Goal: Find specific page/section

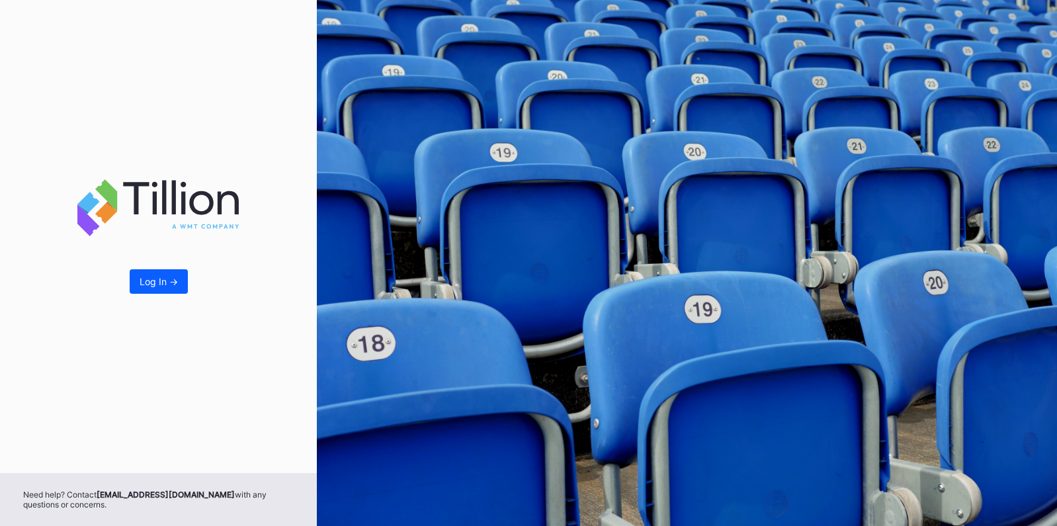
click at [165, 269] on div "Log In ->" at bounding box center [158, 236] width 317 height 473
click at [165, 273] on button "Log In ->" at bounding box center [159, 281] width 58 height 24
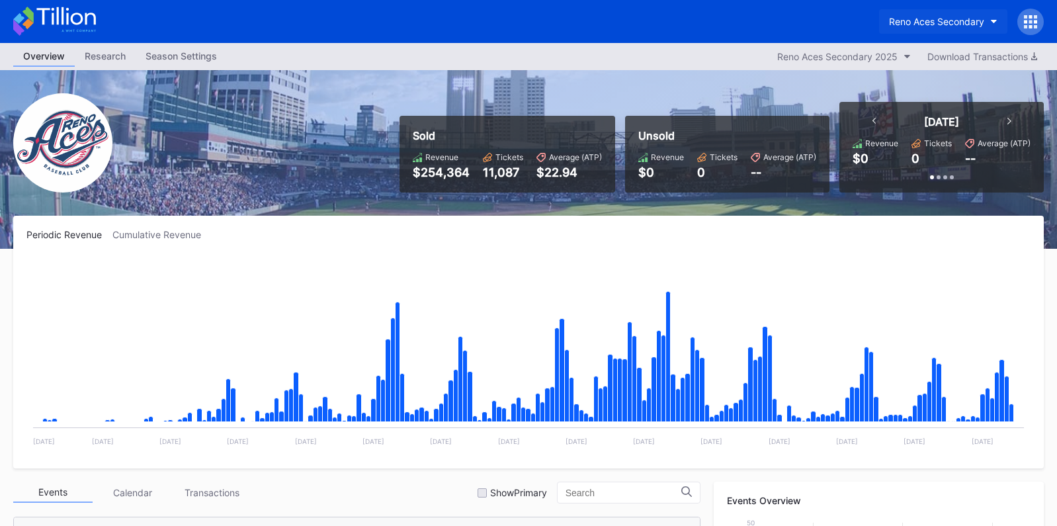
click at [922, 11] on button "Reno Aces Secondary" at bounding box center [943, 21] width 128 height 24
type input "s"
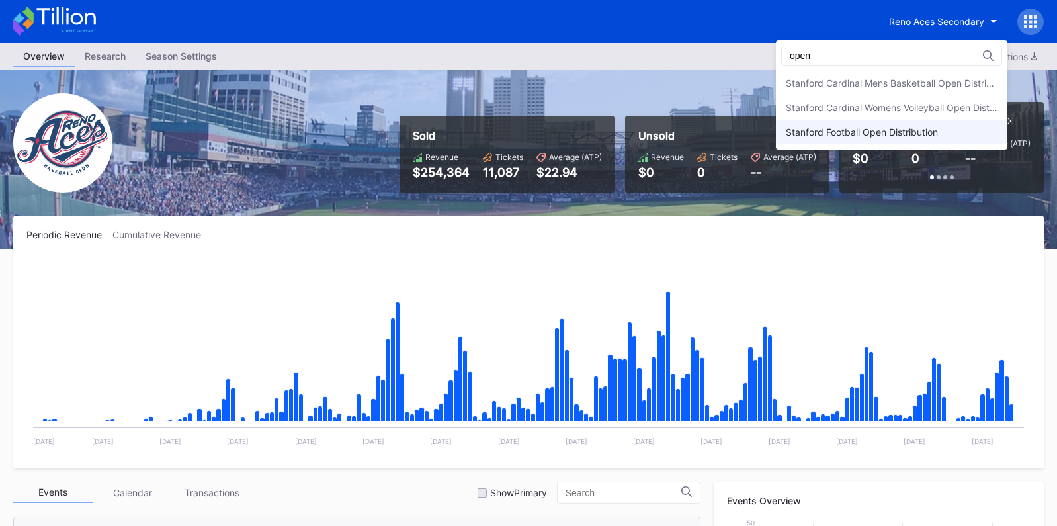
type input "open"
click at [933, 142] on div "Stanford Football Open Distribution" at bounding box center [892, 132] width 232 height 24
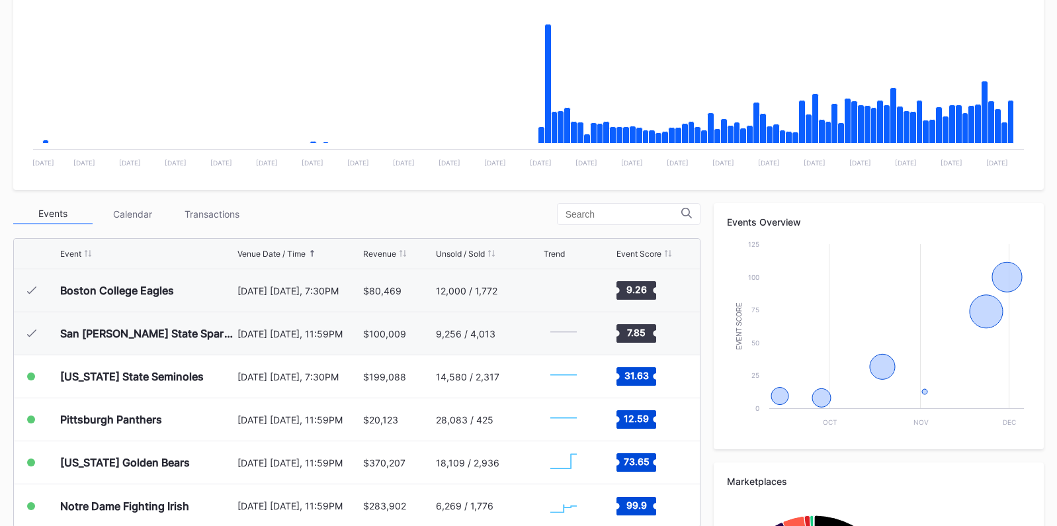
scroll to position [329, 0]
